Goal: Transaction & Acquisition: Purchase product/service

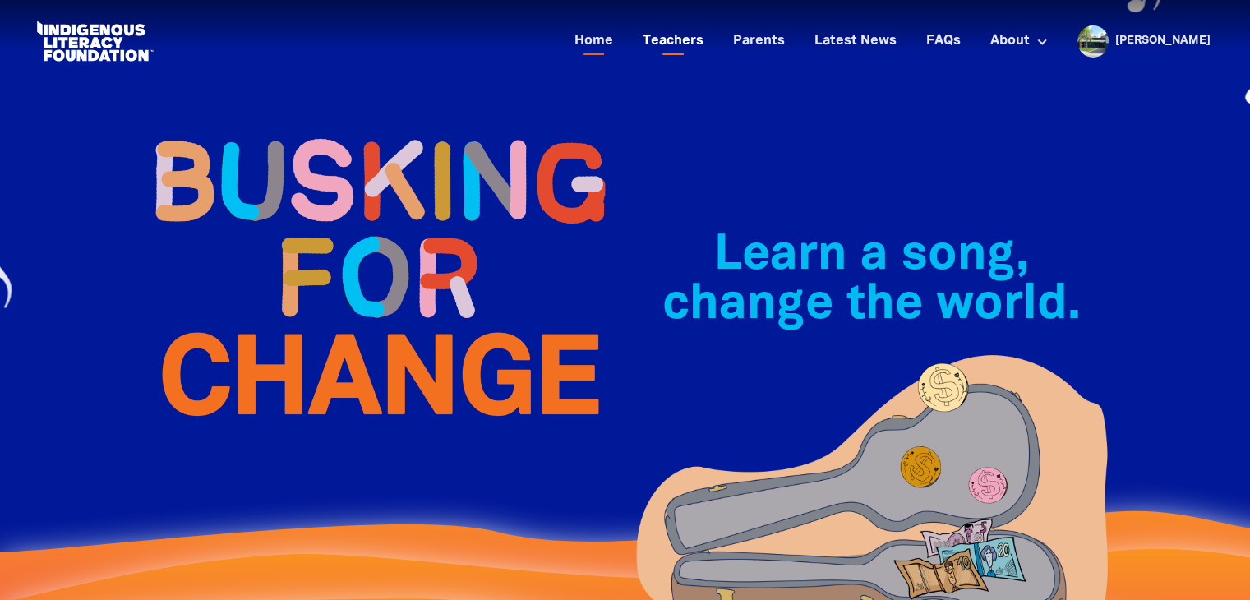
click at [703, 43] on link "Teachers" at bounding box center [673, 41] width 81 height 27
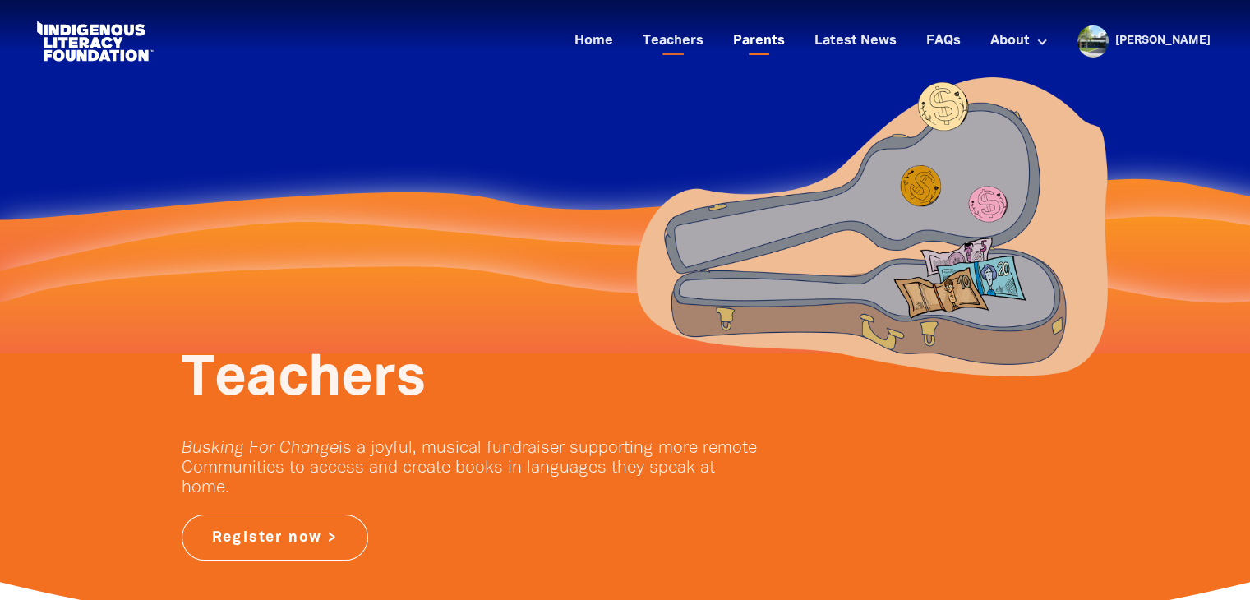
click at [783, 43] on link "Parents" at bounding box center [759, 41] width 72 height 27
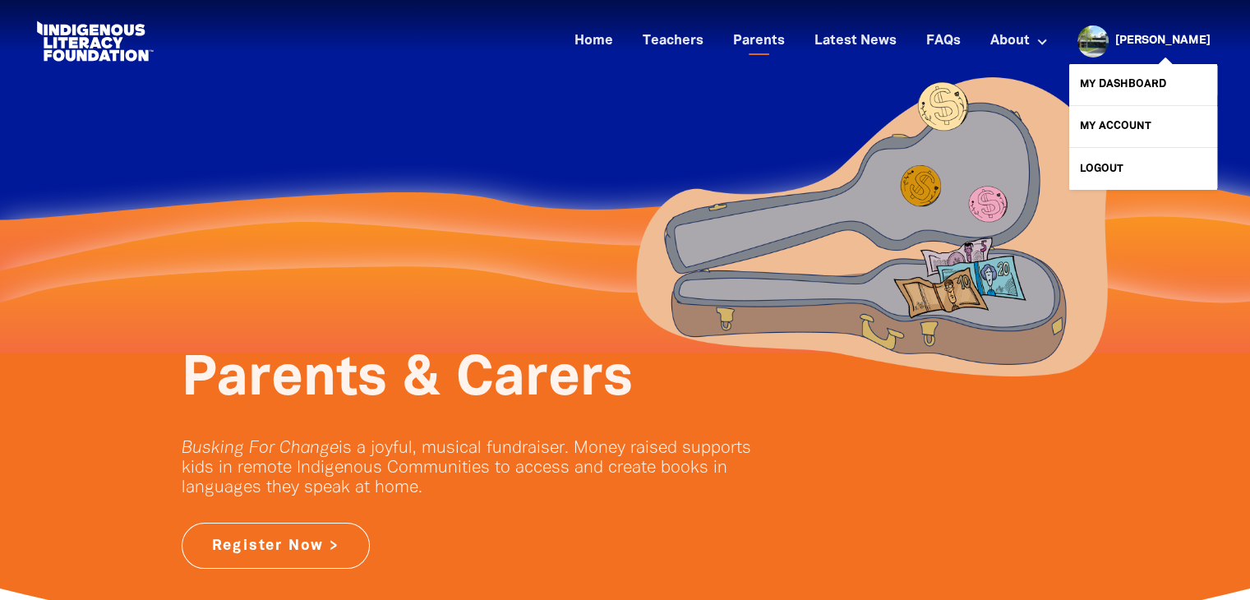
click at [1169, 39] on link "[PERSON_NAME]" at bounding box center [1163, 41] width 95 height 12
click at [1131, 81] on link "My Dashboard" at bounding box center [1144, 84] width 148 height 41
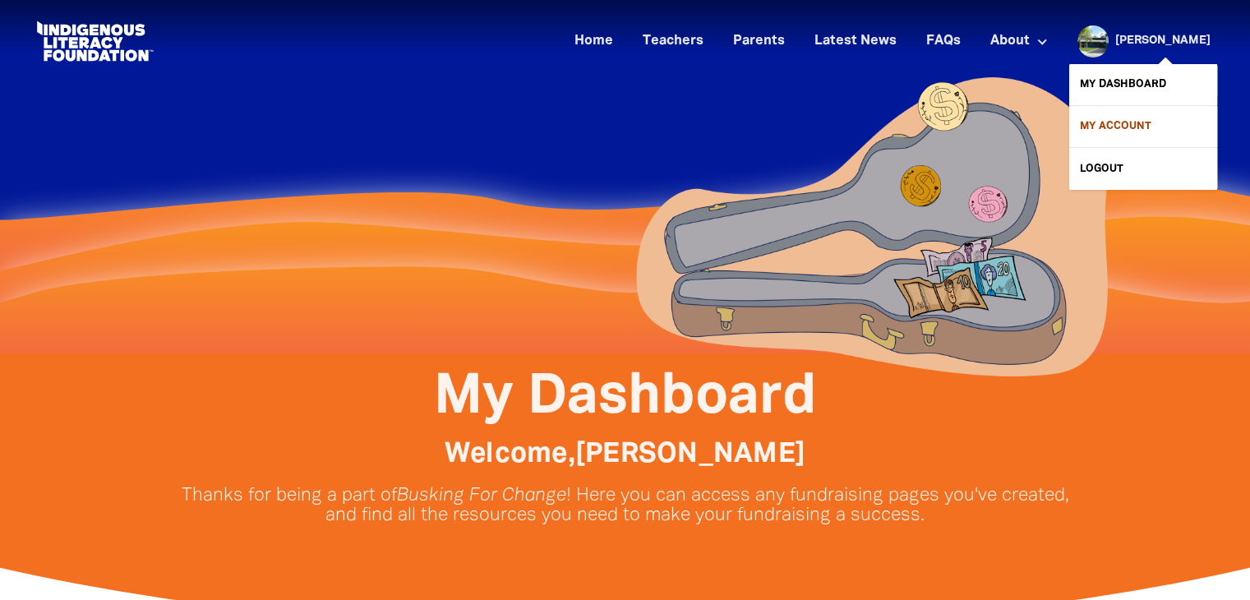
click at [1115, 129] on link "My Account" at bounding box center [1144, 126] width 148 height 41
select select "teacher"
select select "AU"
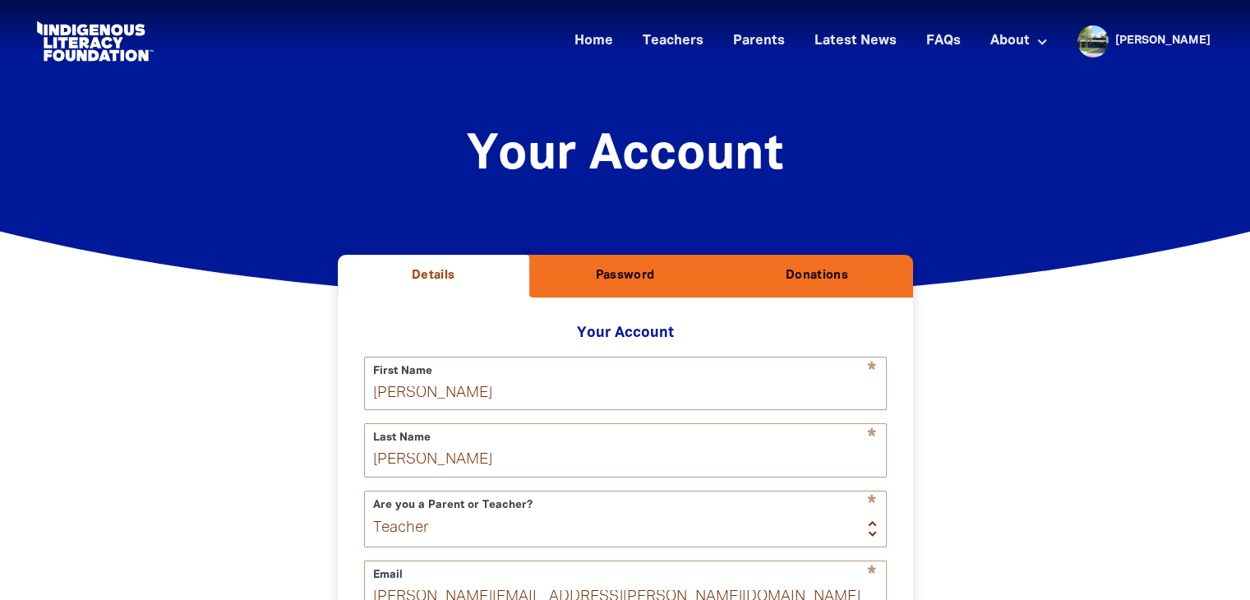
click at [825, 270] on h2 "Donations" at bounding box center [816, 276] width 165 height 16
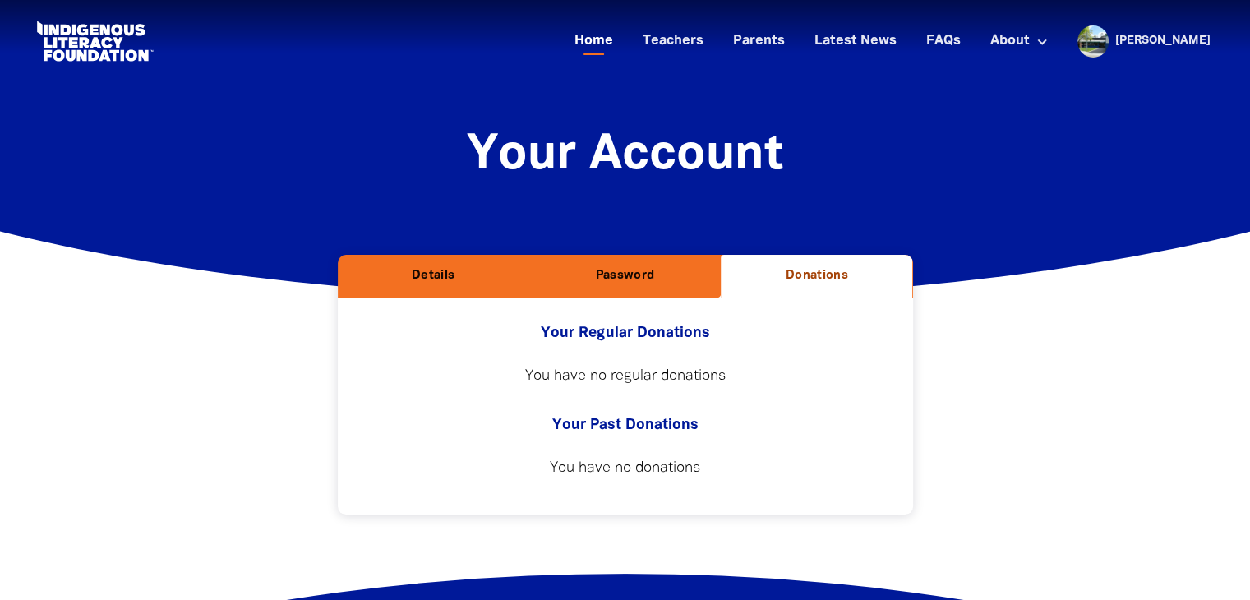
click at [623, 35] on link "Home" at bounding box center [594, 41] width 58 height 27
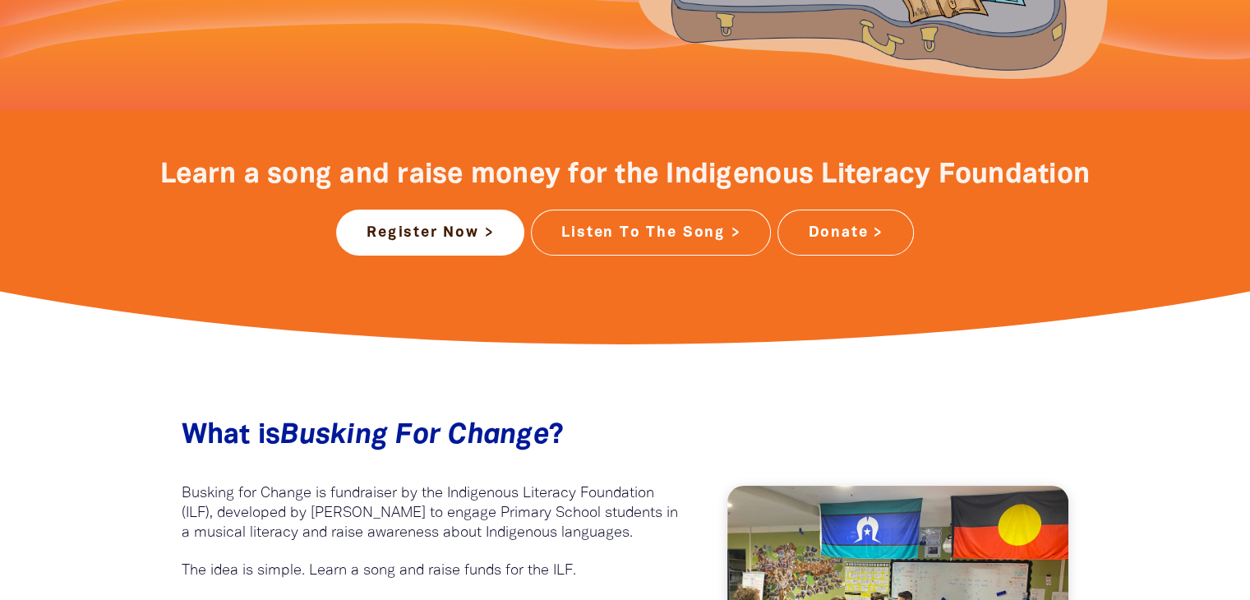
scroll to position [658, 0]
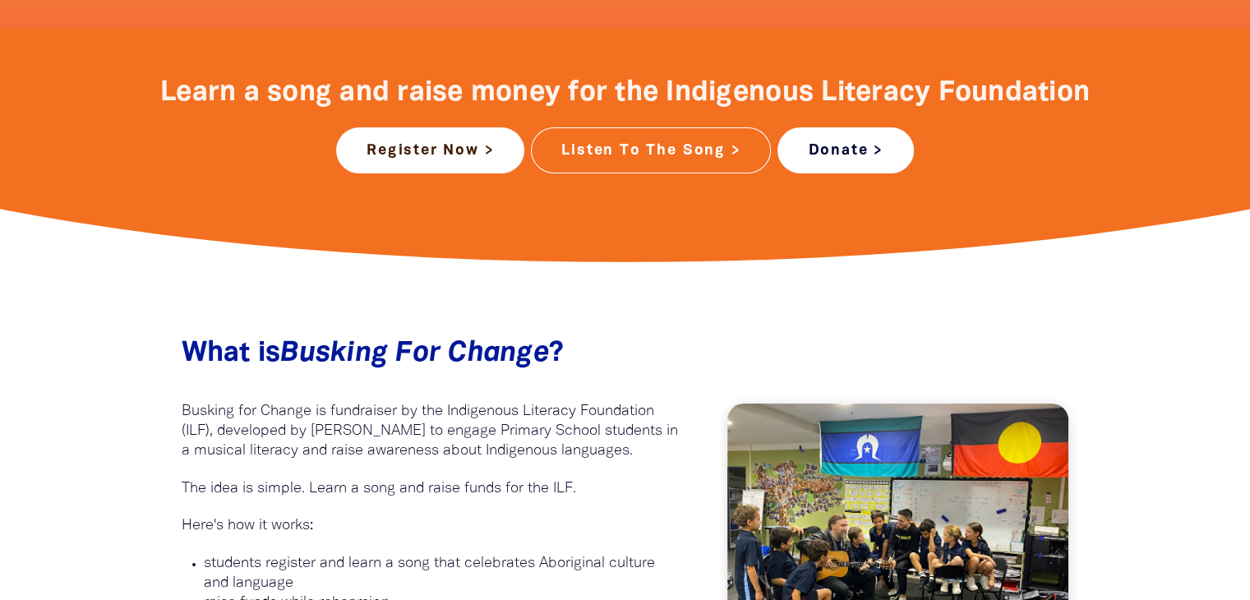
click at [841, 155] on link "Donate >" at bounding box center [846, 150] width 136 height 46
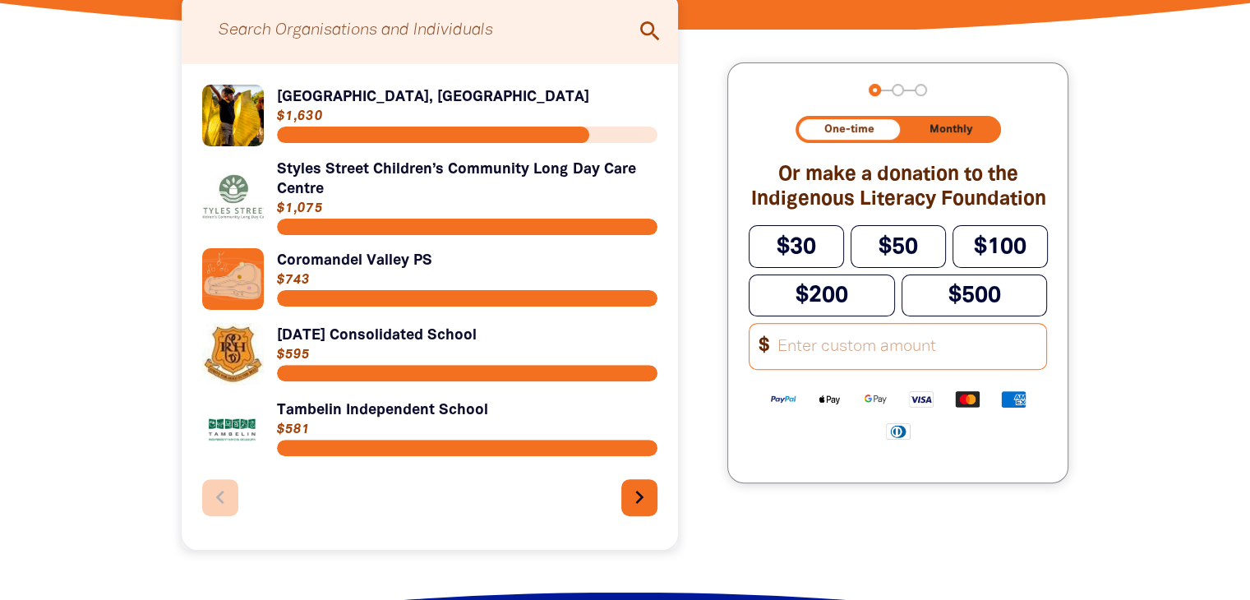
scroll to position [411, 0]
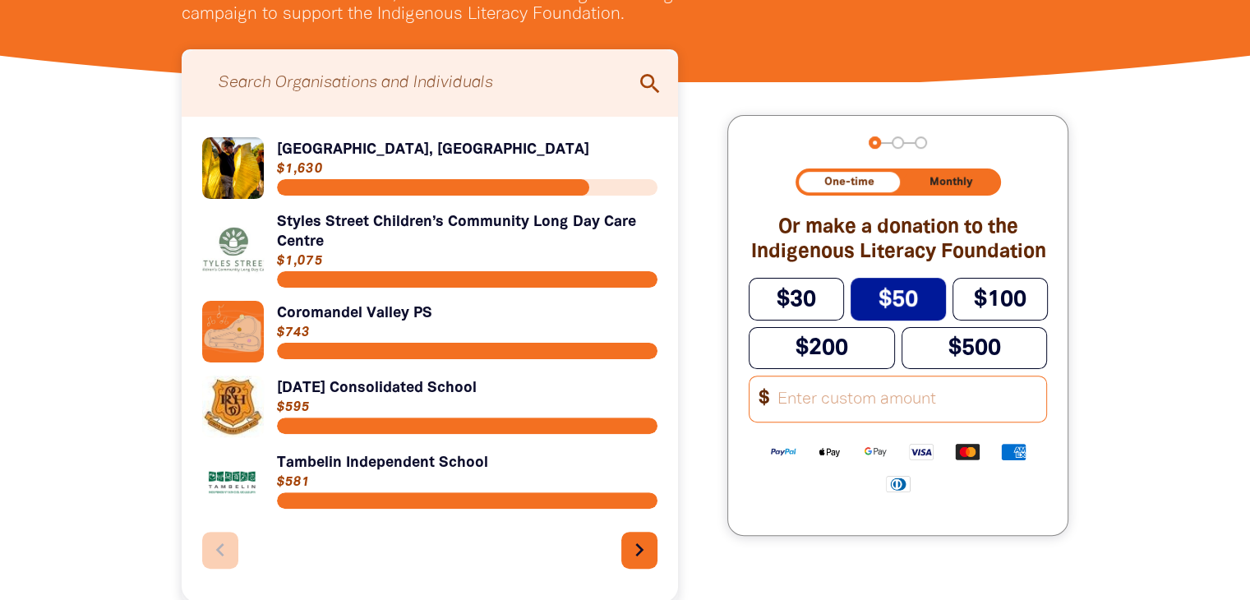
click at [886, 303] on span "$50" at bounding box center [898, 299] width 39 height 21
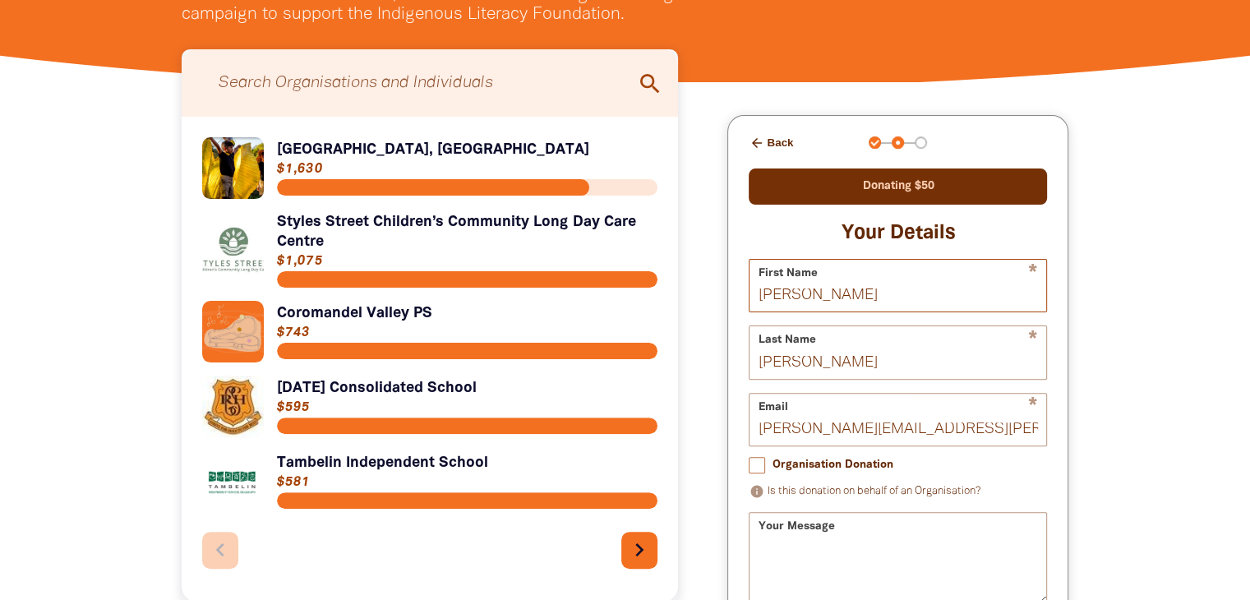
click at [844, 303] on input "[PERSON_NAME]" at bounding box center [898, 286] width 297 height 52
type input "C"
type input "[PERSON_NAME]"
click at [839, 369] on input "[PERSON_NAME]" at bounding box center [898, 352] width 297 height 52
type input "M"
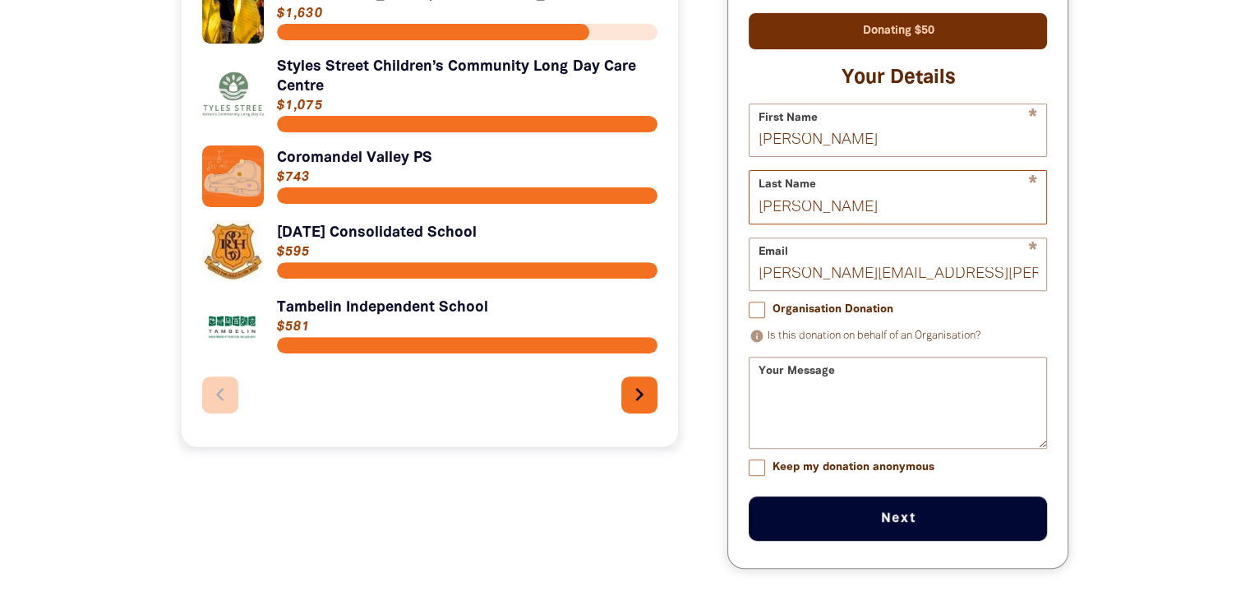
scroll to position [575, 0]
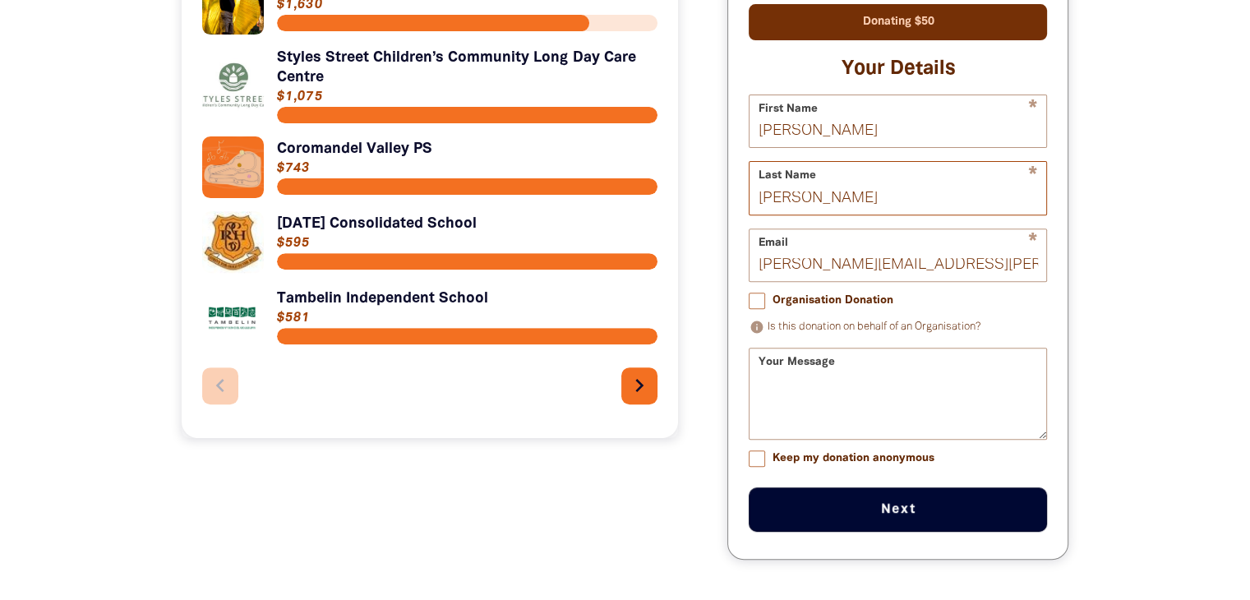
type input "[PERSON_NAME]"
click at [1001, 271] on input "[PERSON_NAME][EMAIL_ADDRESS][PERSON_NAME][DOMAIN_NAME]" at bounding box center [898, 255] width 297 height 52
type input "c"
type input "[EMAIL_ADDRESS][DOMAIN_NAME]"
click at [873, 382] on div "Your Message" at bounding box center [898, 394] width 298 height 92
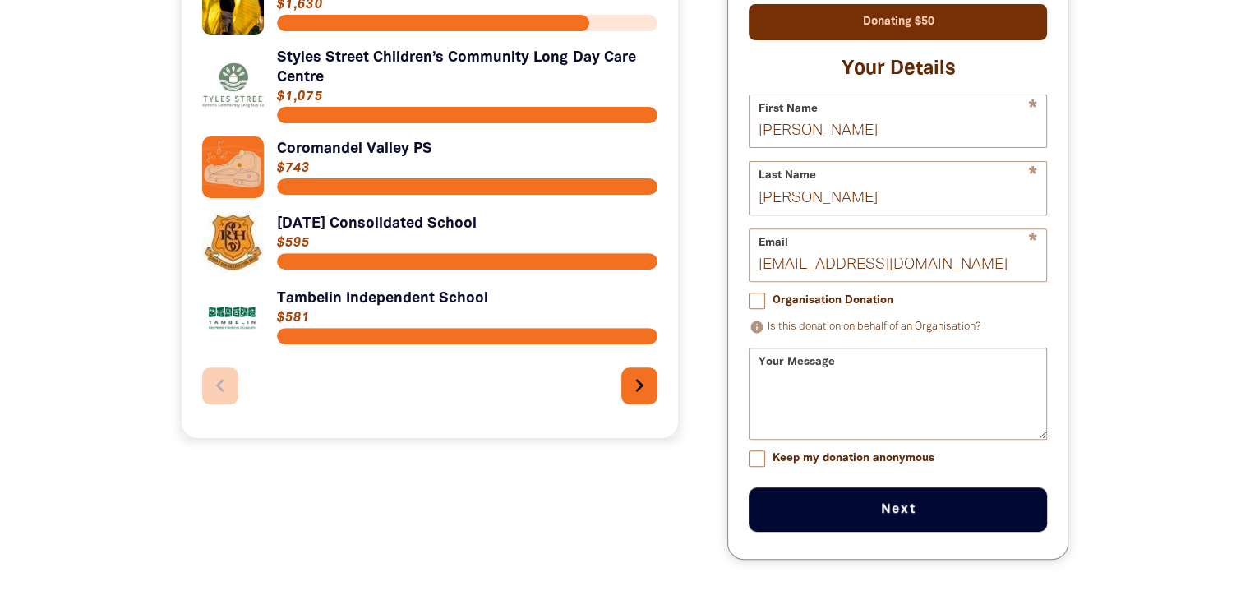
click at [756, 309] on input "Organisation Donation" at bounding box center [757, 301] width 16 height 16
checkbox input "true"
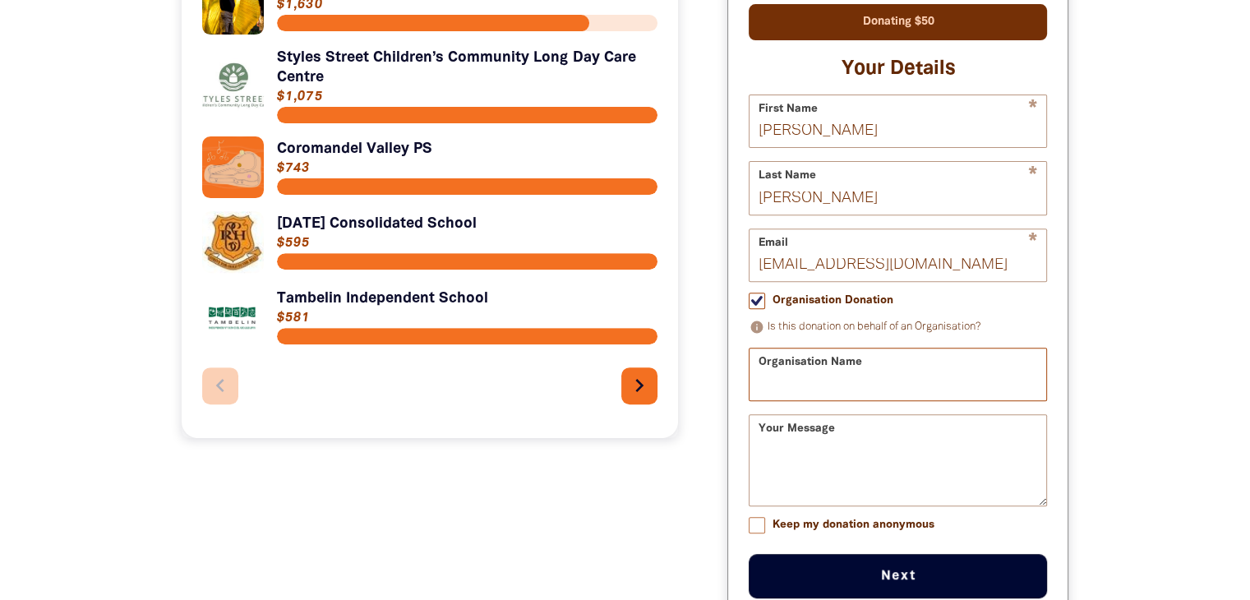
click at [888, 383] on input "Organisation Name" at bounding box center [898, 375] width 297 height 52
click at [765, 395] on input "kaleen Preschool" at bounding box center [898, 375] width 297 height 52
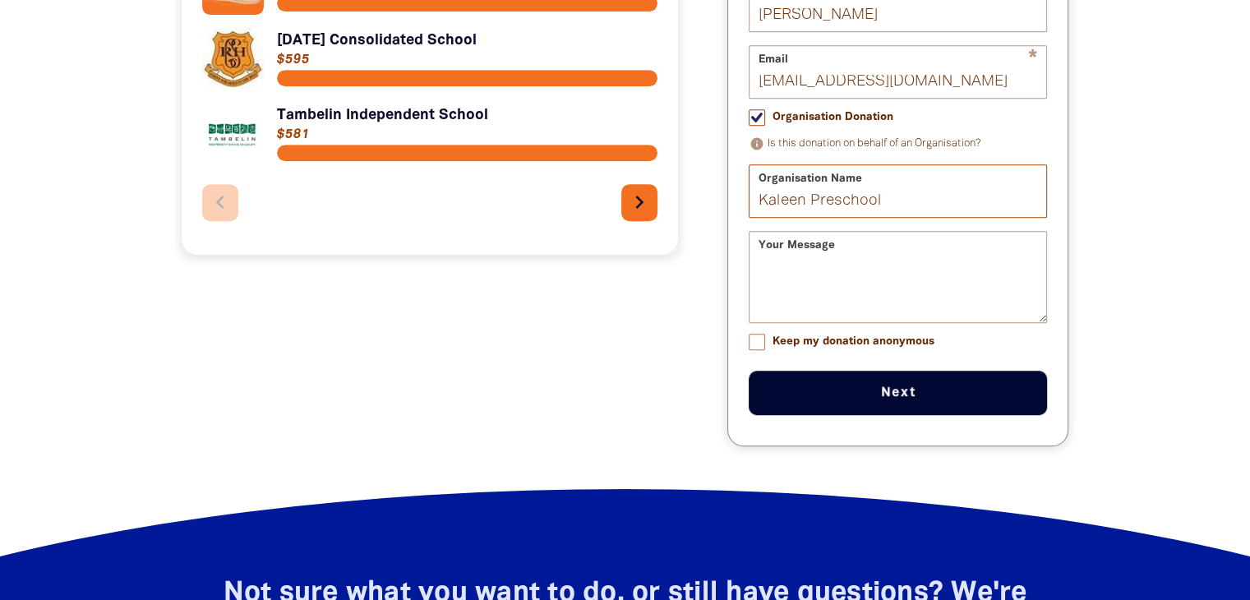
scroll to position [740, 0]
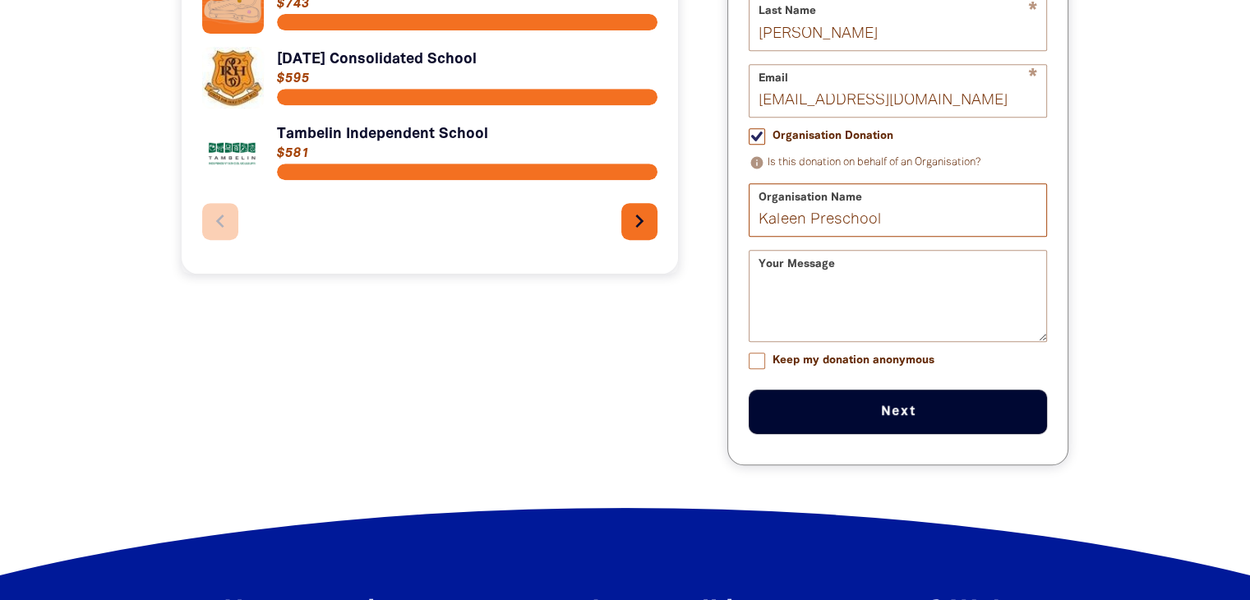
type input "Kaleen Preschool"
click at [781, 293] on textarea "Your Message" at bounding box center [898, 311] width 297 height 62
type textarea "Amazing songing"
click at [760, 369] on input "Keep my donation anonymous" at bounding box center [757, 361] width 16 height 16
checkbox input "true"
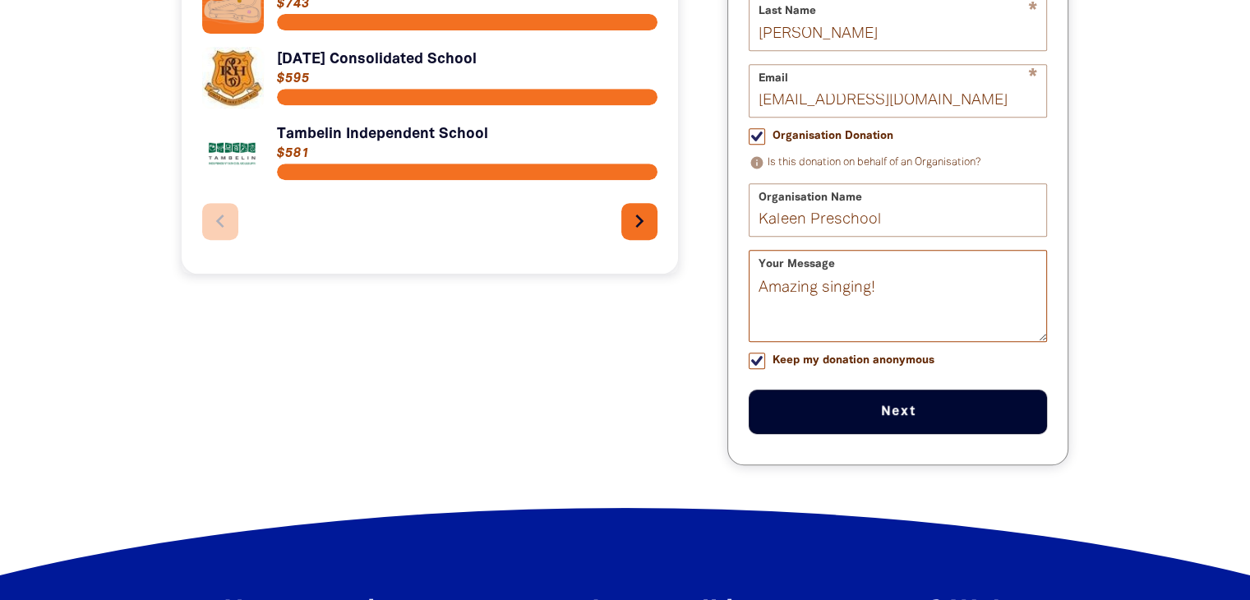
type textarea "Amazing singing!"
click at [924, 416] on button "Next chevron_right" at bounding box center [898, 412] width 298 height 44
checkbox input "false"
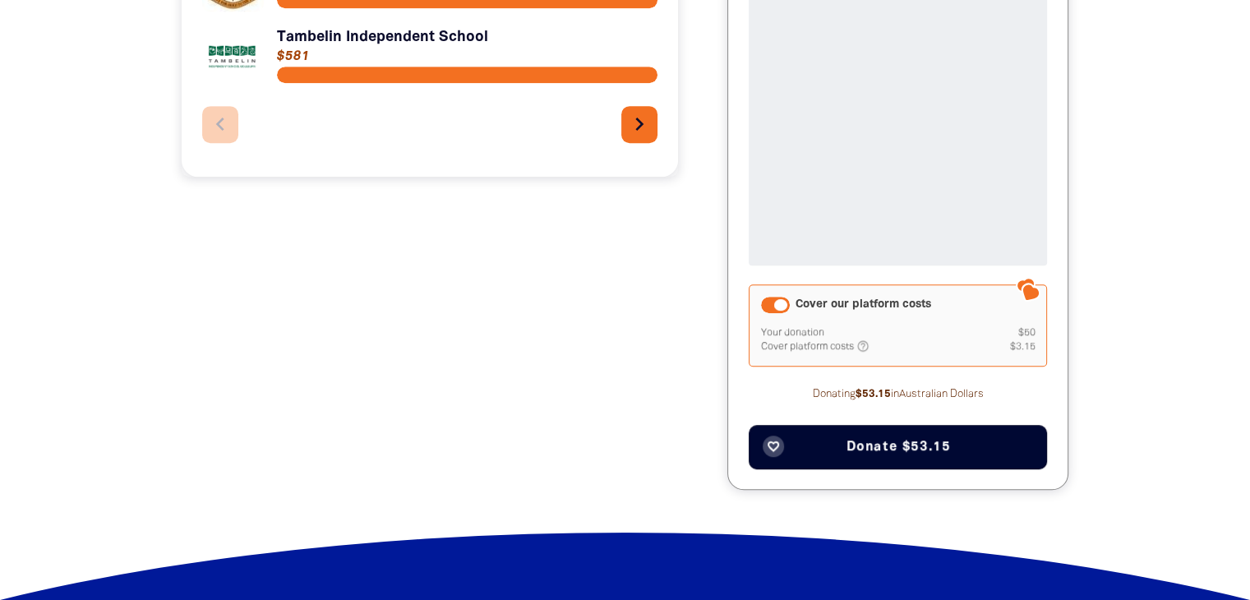
scroll to position [755, 0]
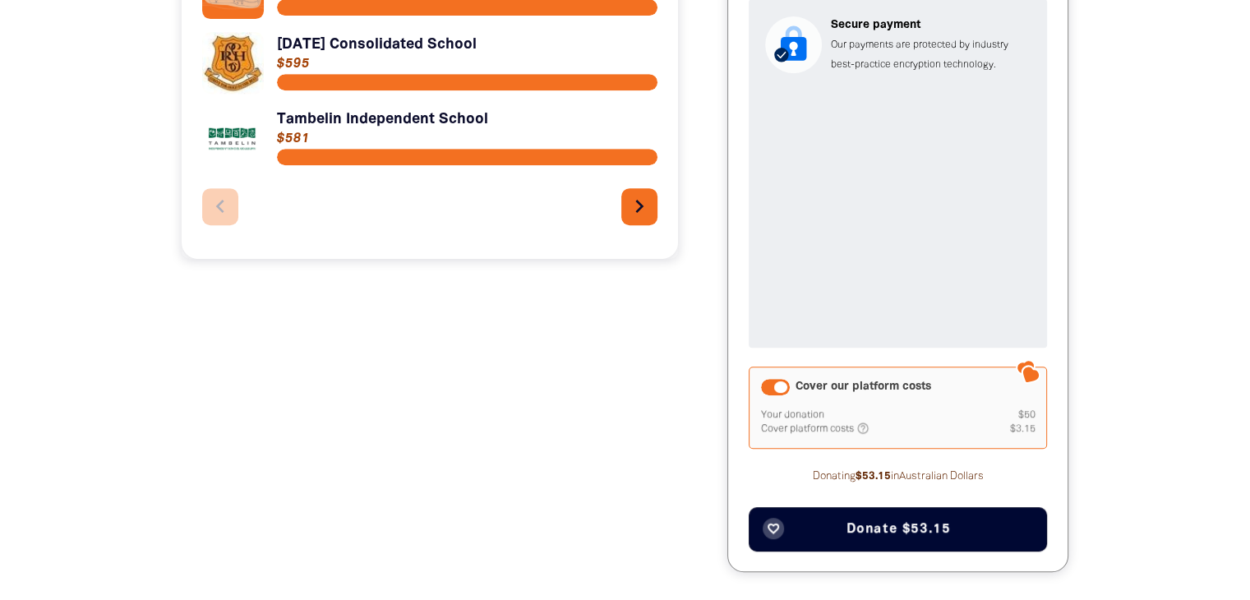
click at [918, 529] on span "Donate $53.15" at bounding box center [899, 529] width 104 height 13
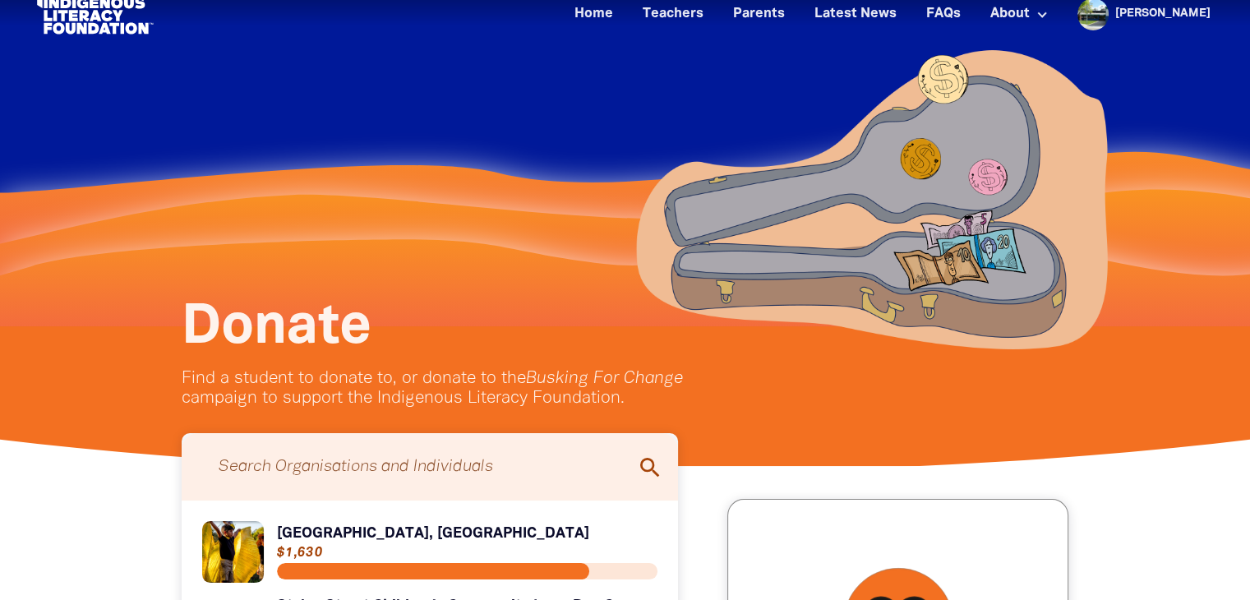
scroll to position [0, 0]
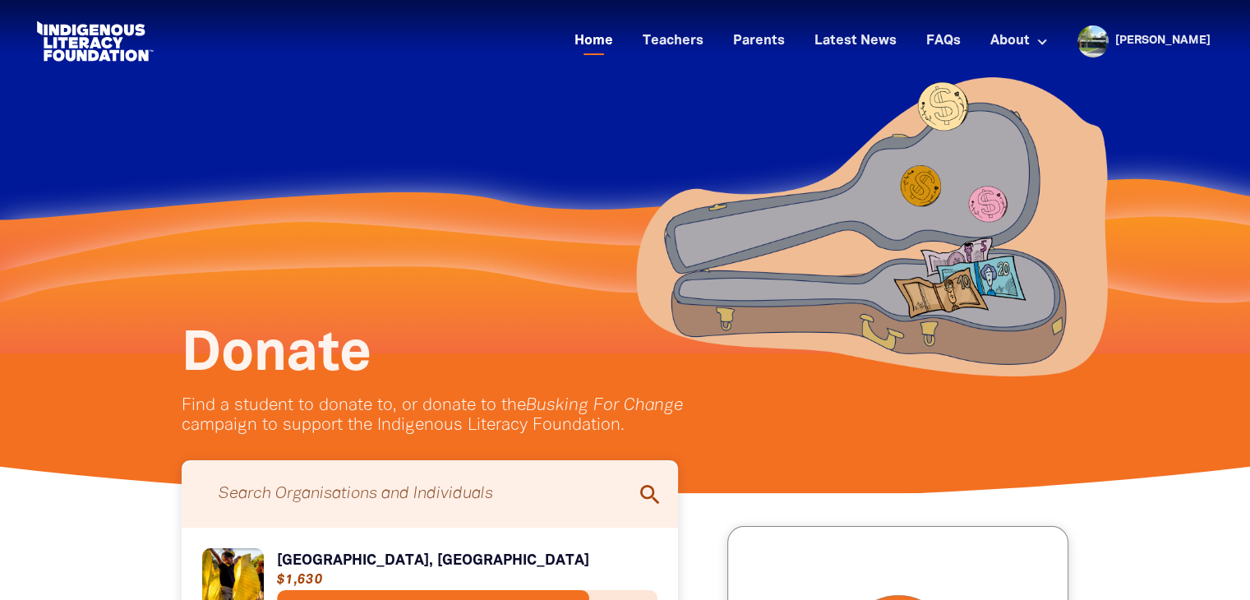
click at [623, 37] on link "Home" at bounding box center [594, 41] width 58 height 27
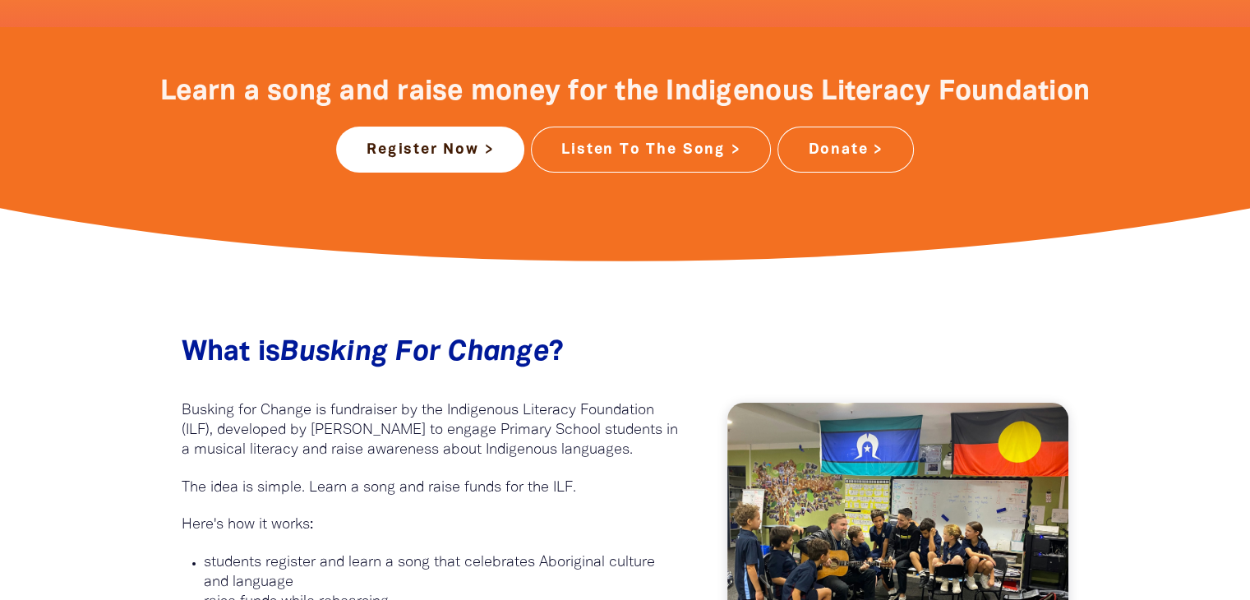
scroll to position [658, 0]
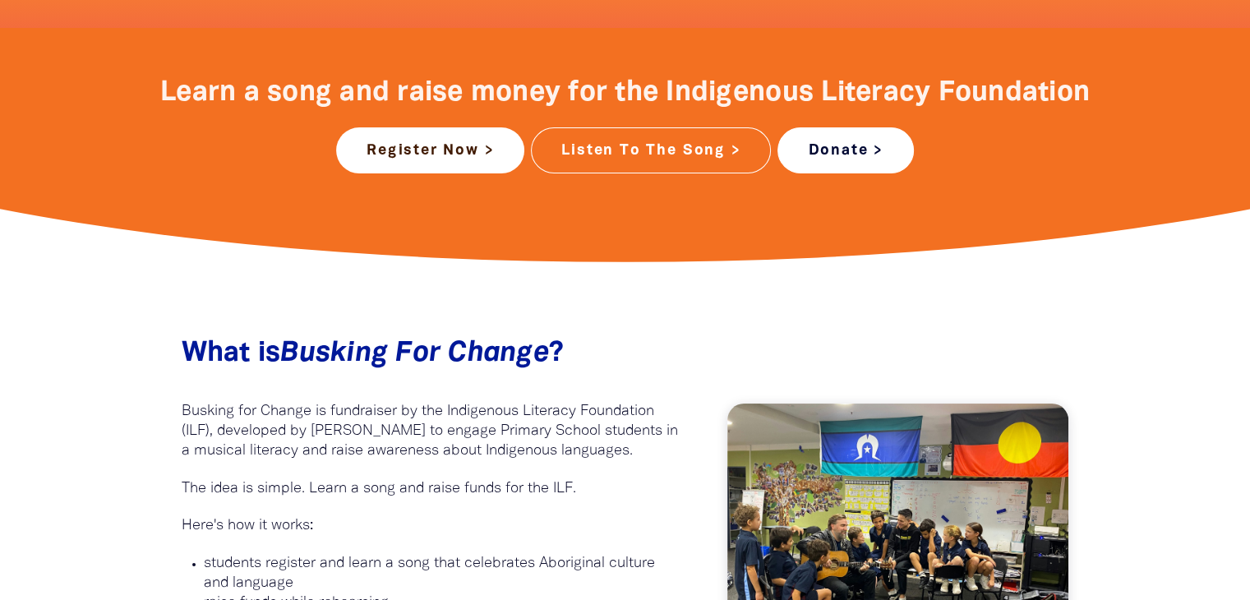
click at [827, 140] on link "Donate >" at bounding box center [846, 150] width 136 height 46
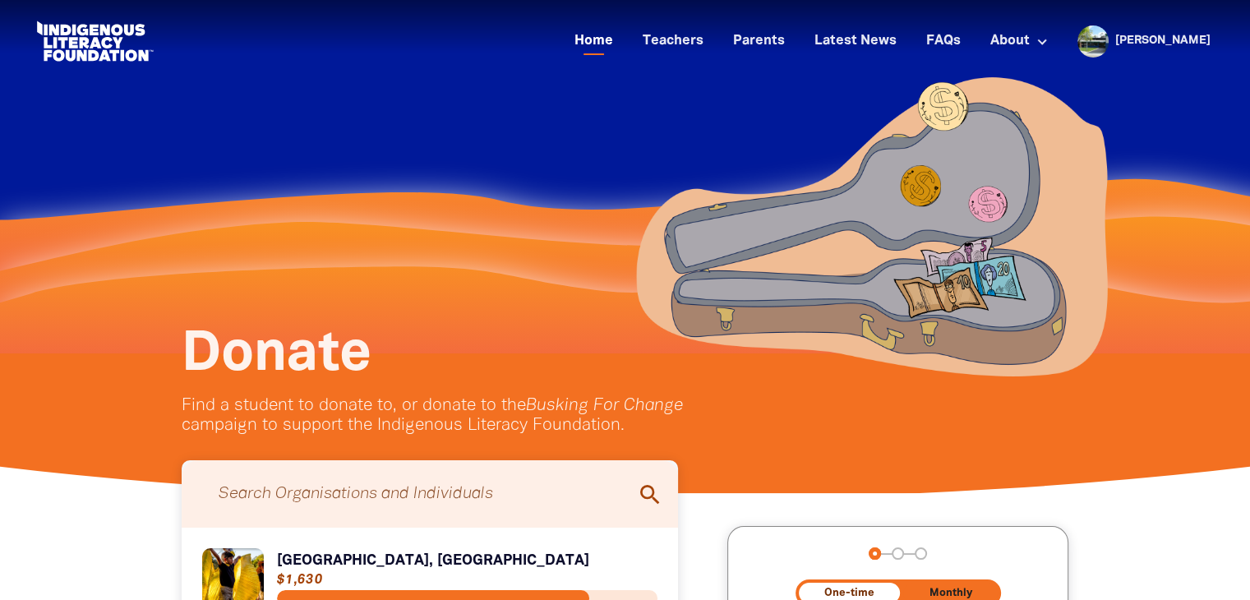
click at [623, 41] on link "Home" at bounding box center [594, 41] width 58 height 27
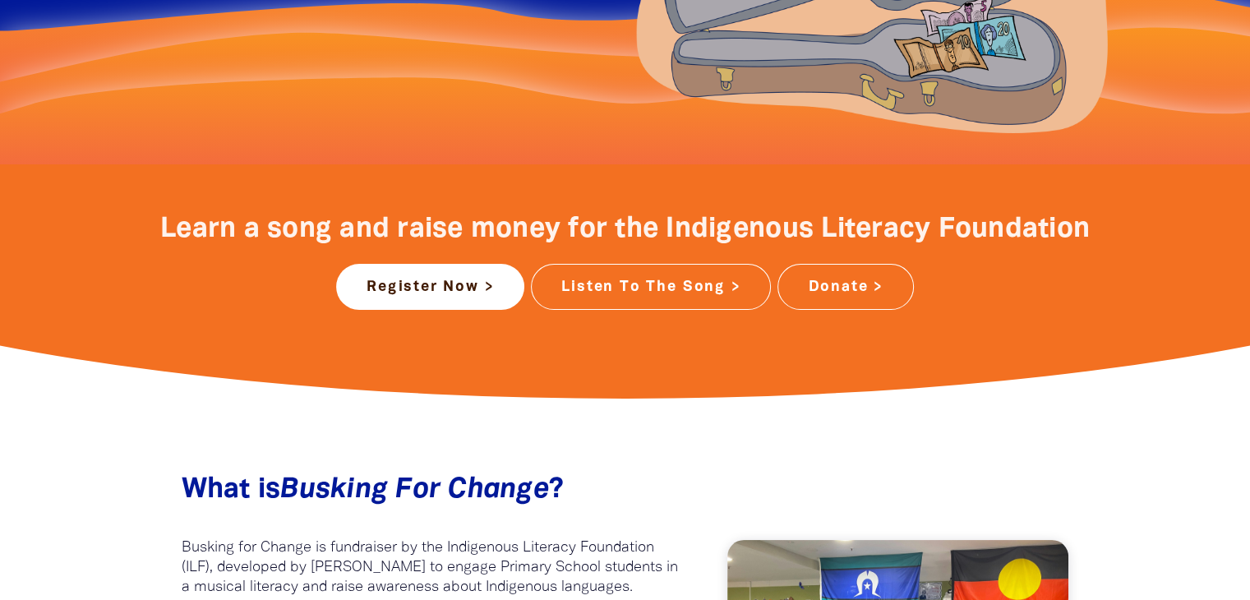
scroll to position [493, 0]
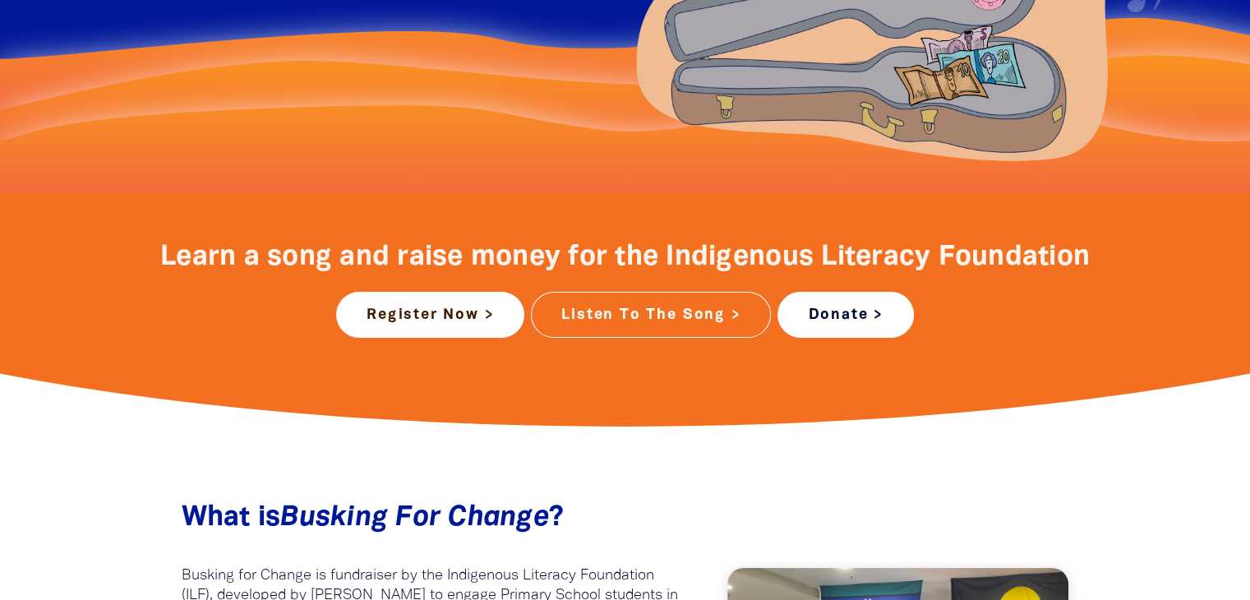
click at [845, 317] on link "Donate >" at bounding box center [846, 315] width 136 height 46
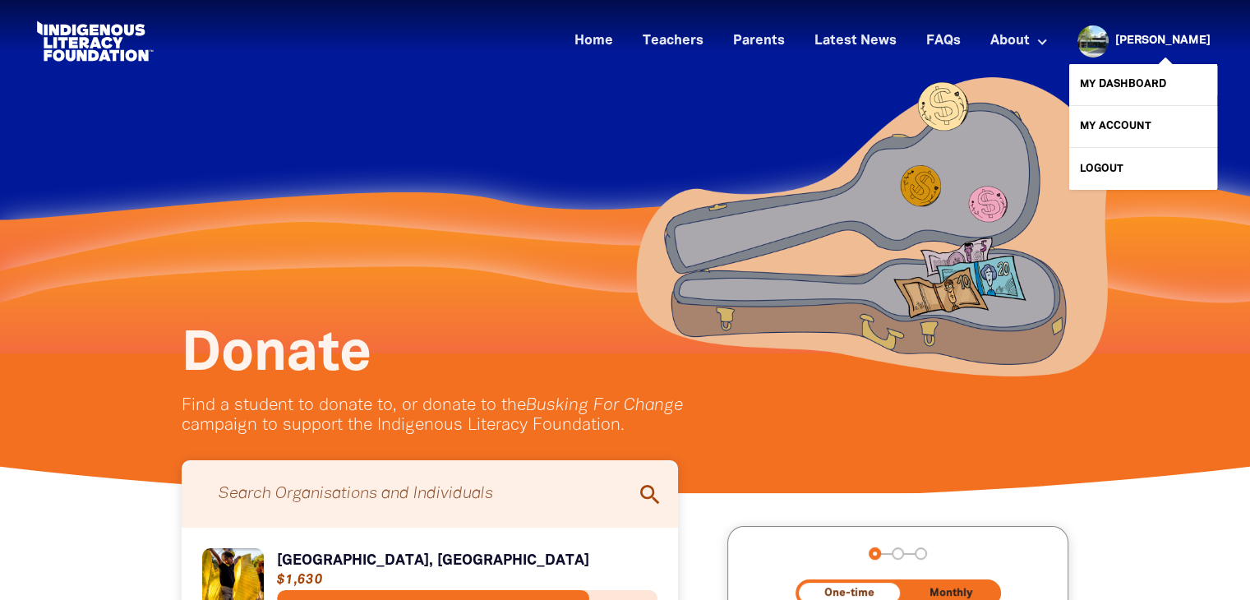
click at [1164, 46] on link "[PERSON_NAME]" at bounding box center [1163, 41] width 95 height 12
click at [1146, 89] on link "My Dashboard" at bounding box center [1144, 84] width 148 height 41
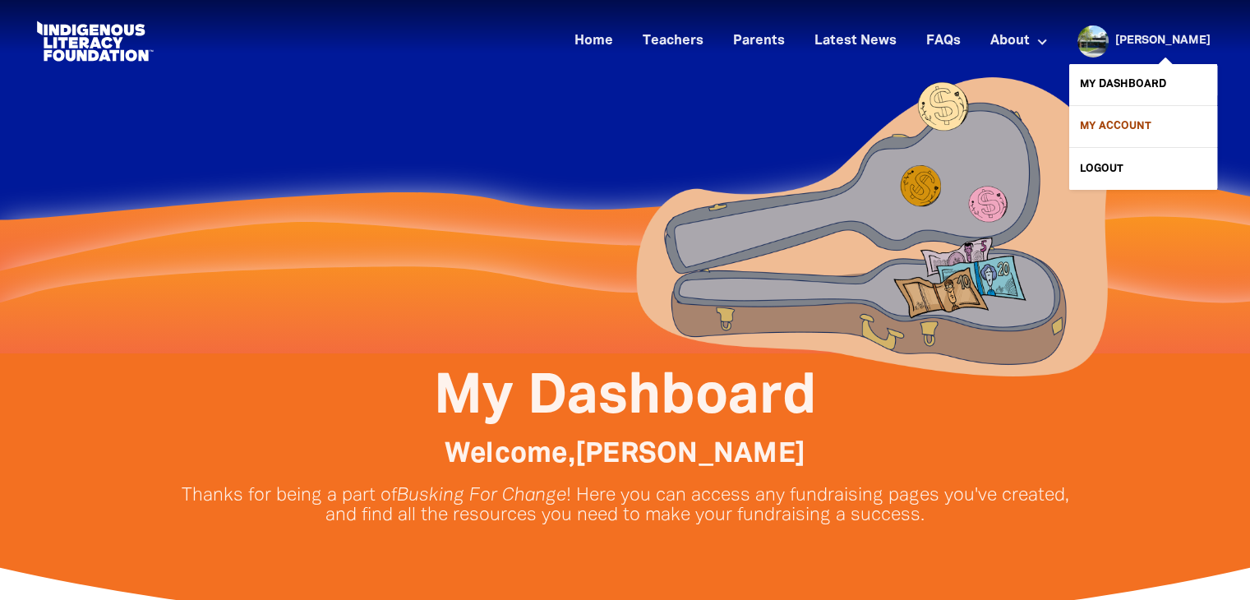
click at [1132, 122] on link "My Account" at bounding box center [1144, 126] width 148 height 41
select select "teacher"
select select "AU"
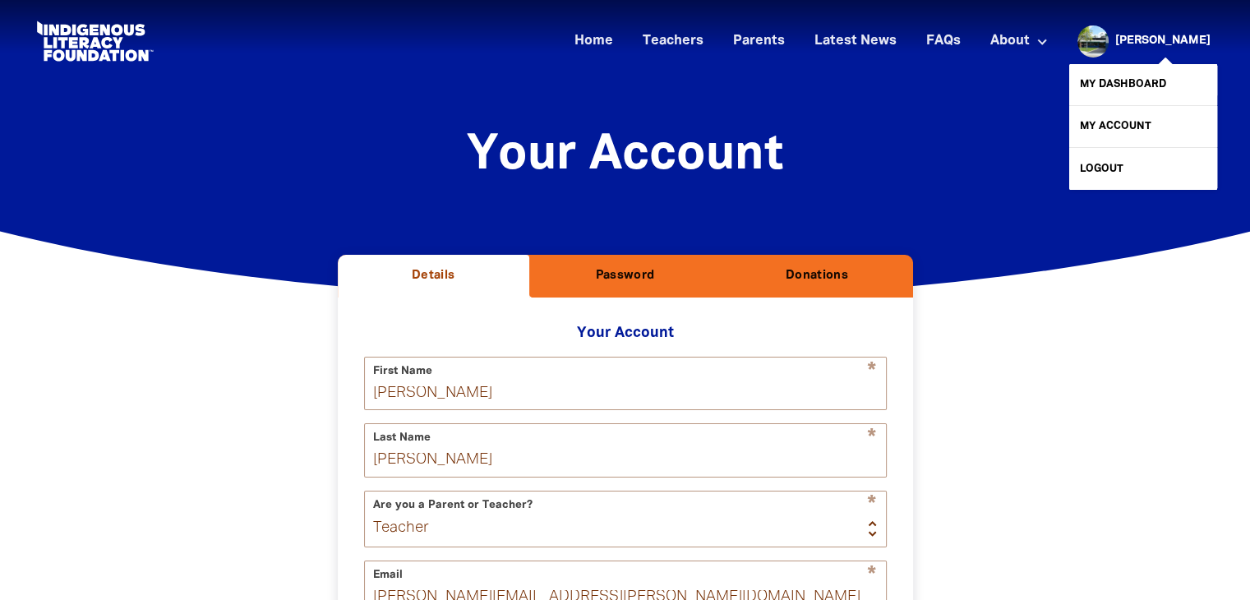
click at [1186, 37] on link "[PERSON_NAME]" at bounding box center [1163, 41] width 95 height 12
click at [1128, 85] on link "My Dashboard" at bounding box center [1144, 84] width 148 height 41
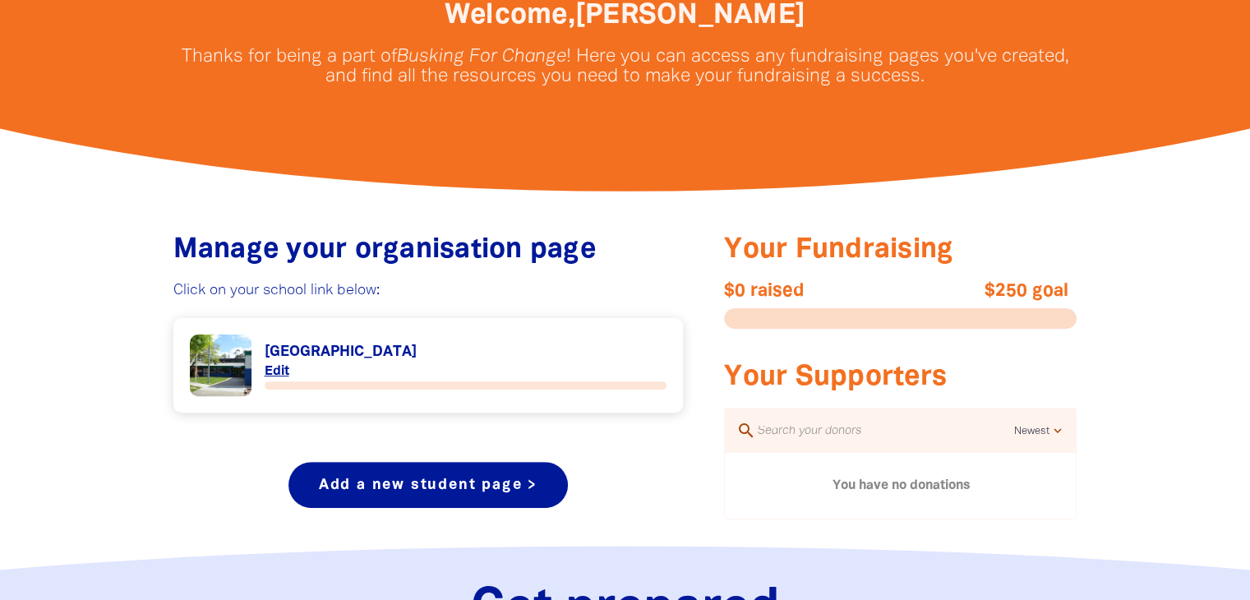
scroll to position [411, 0]
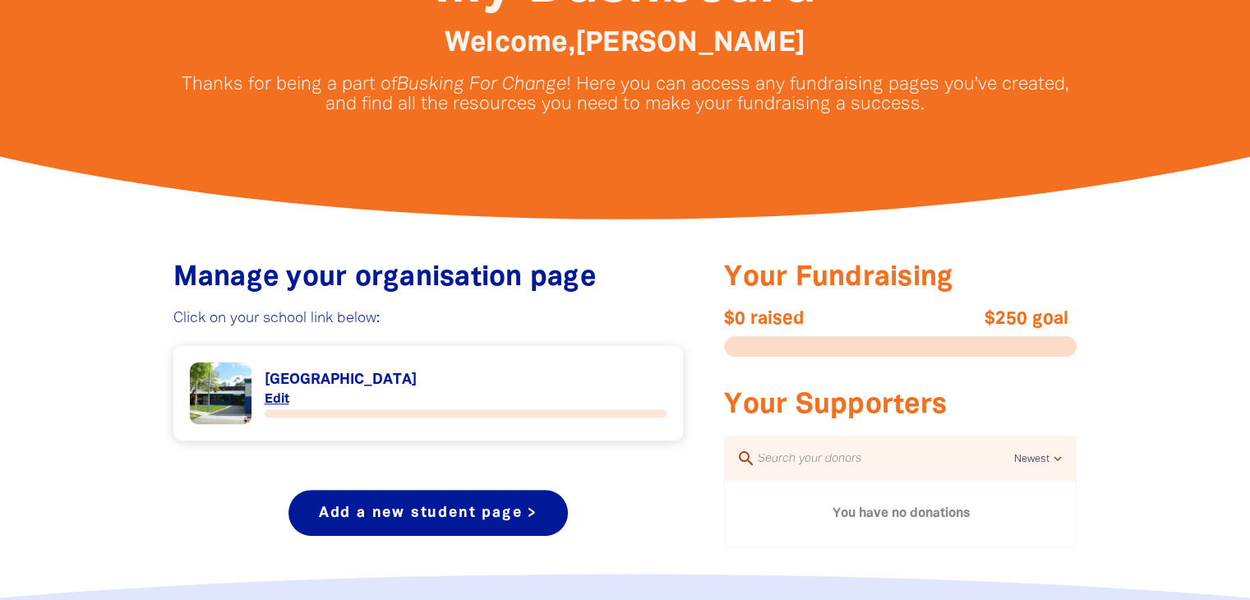
click at [278, 400] on link "Link to [GEOGRAPHIC_DATA]" at bounding box center [429, 394] width 478 height 62
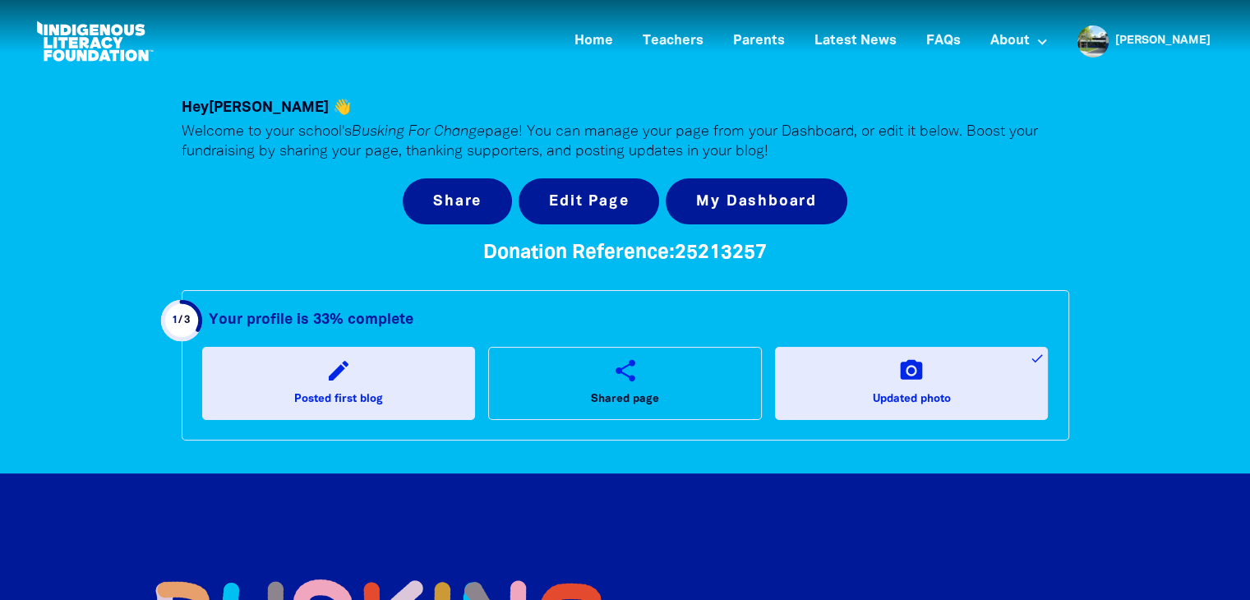
click at [324, 381] on link "edit Posted first blog" at bounding box center [339, 383] width 274 height 72
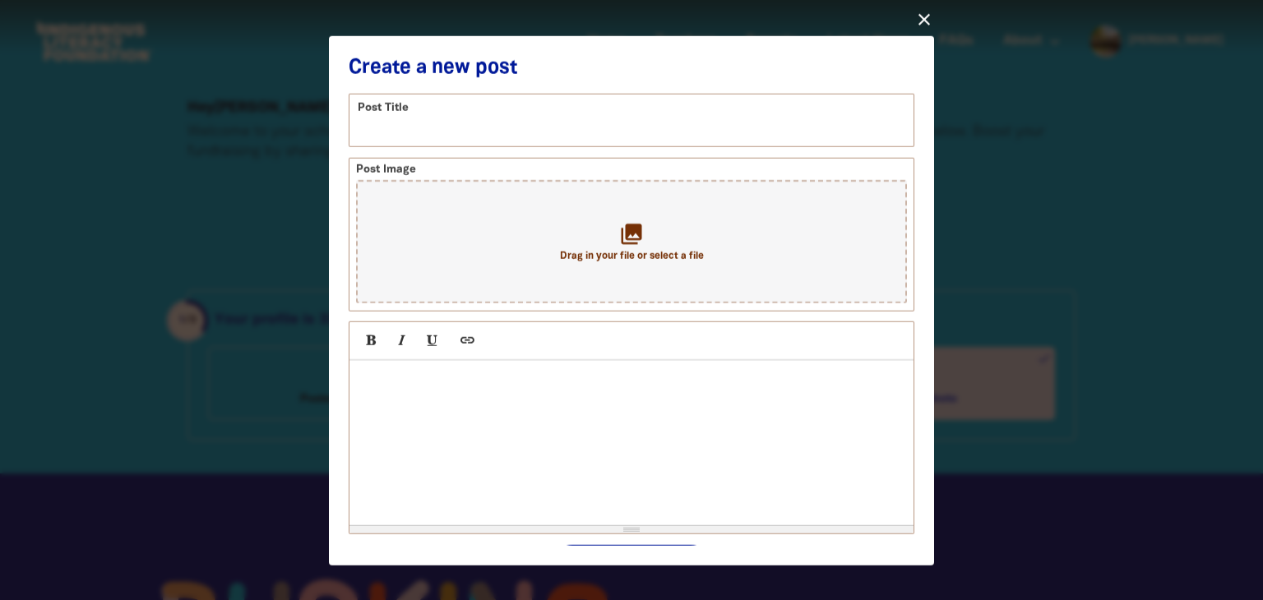
click at [927, 19] on icon "close" at bounding box center [924, 19] width 20 height 20
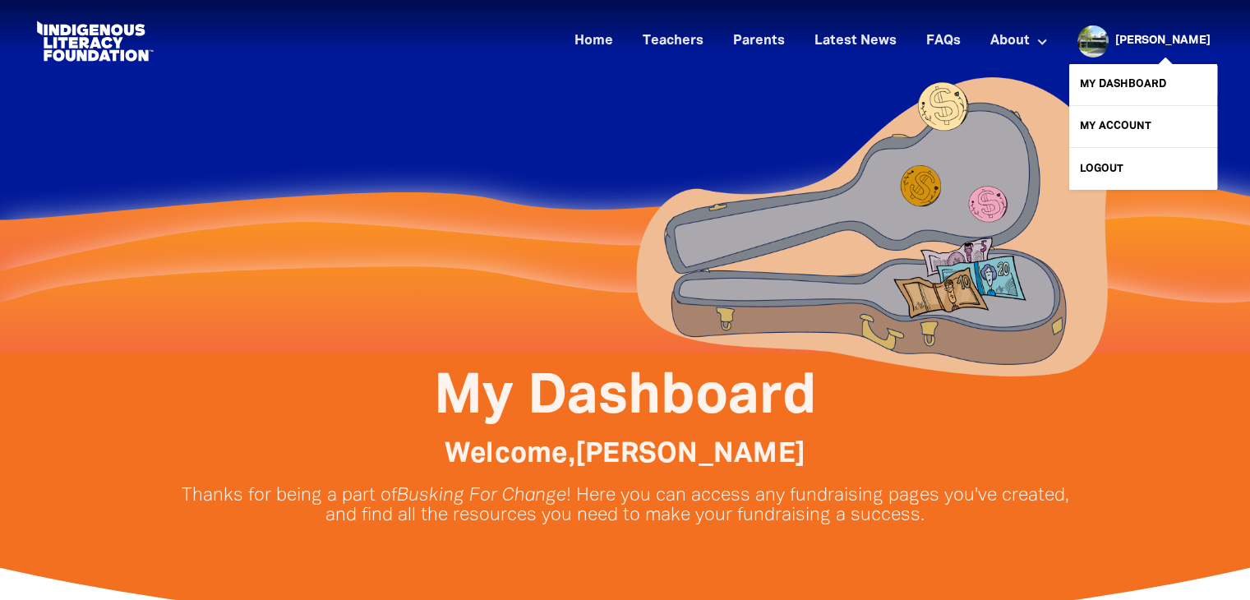
click at [1158, 39] on link "[PERSON_NAME]" at bounding box center [1163, 41] width 95 height 12
